Goal: Transaction & Acquisition: Purchase product/service

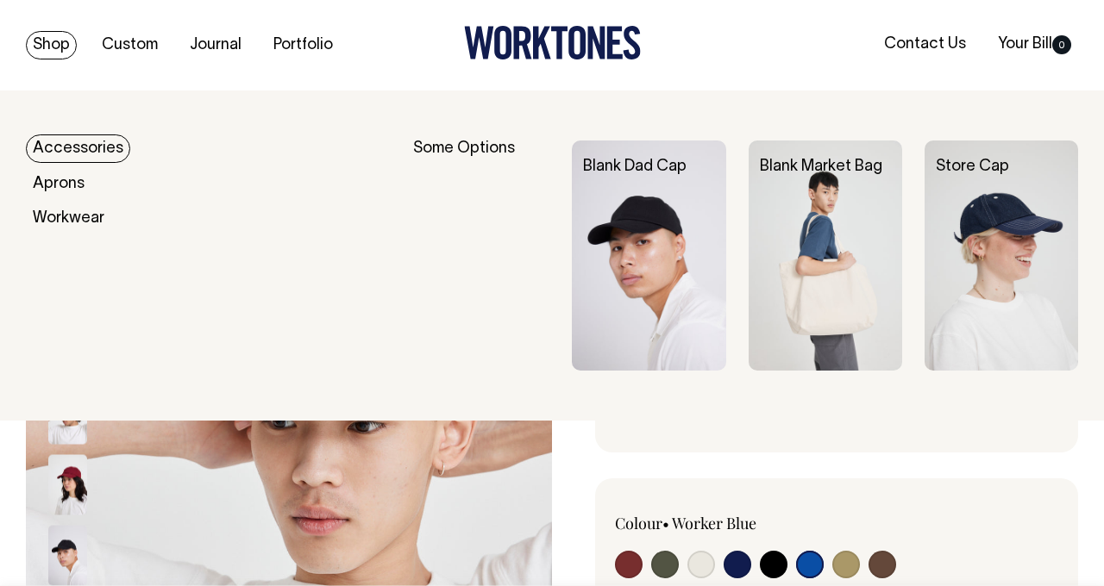
click at [43, 40] on link "Shop" at bounding box center [51, 45] width 51 height 28
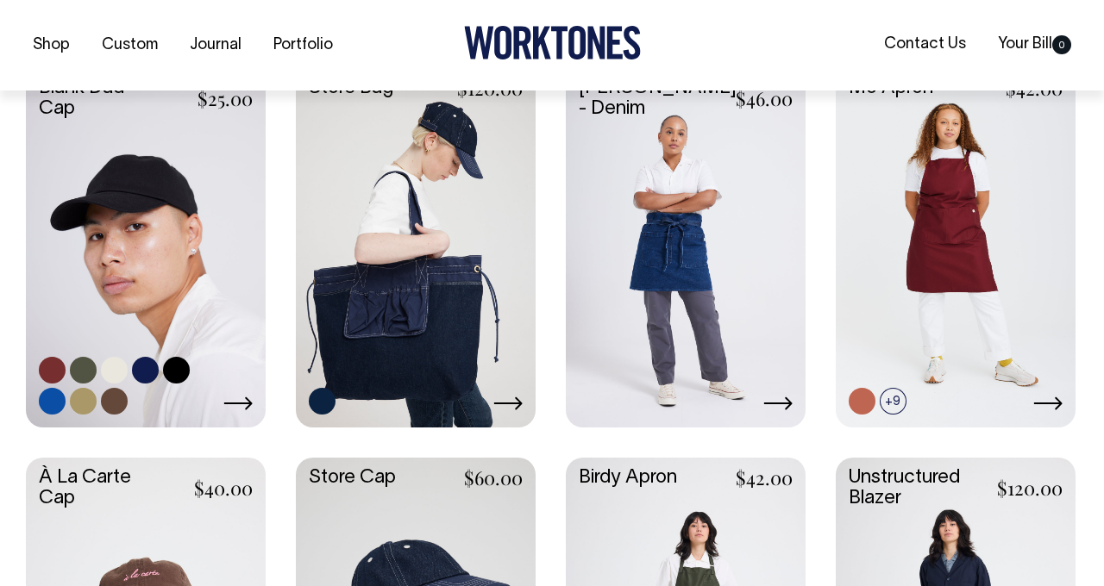
scroll to position [908, 0]
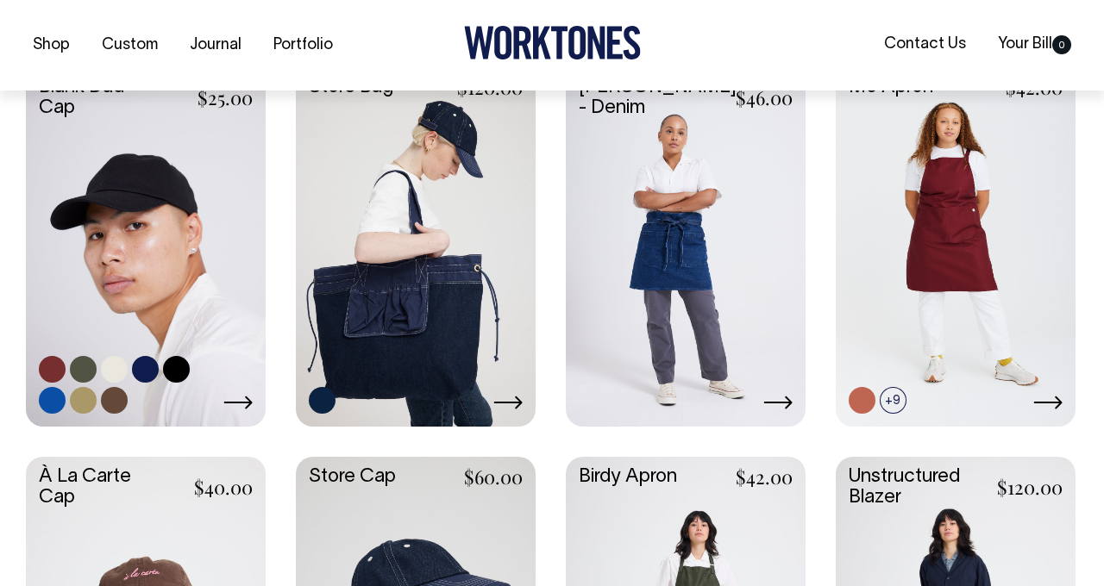
click at [121, 158] on link at bounding box center [146, 245] width 240 height 356
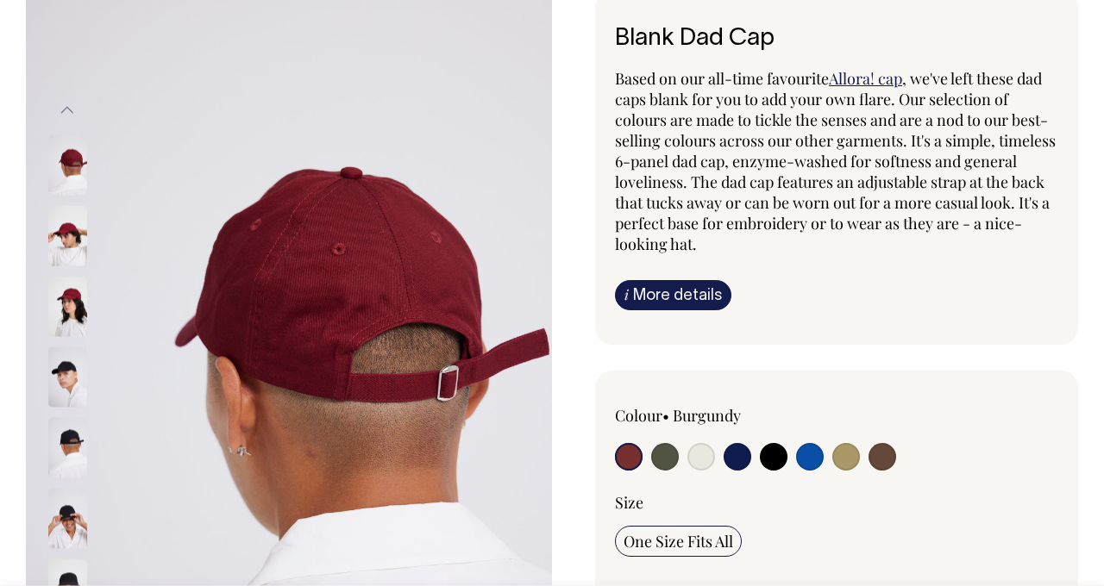
scroll to position [109, 0]
